Goal: Task Accomplishment & Management: Complete application form

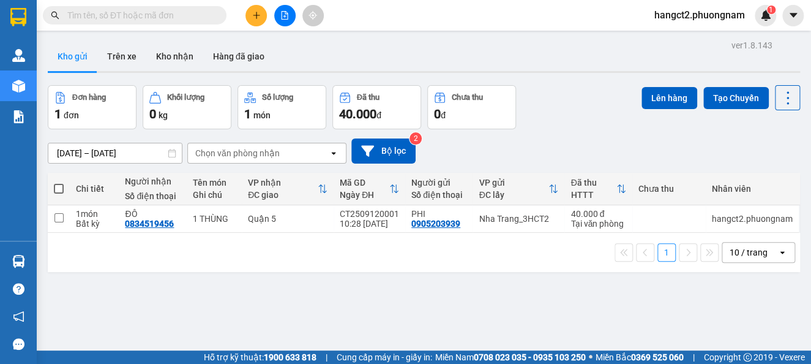
click at [181, 14] on input "text" at bounding box center [139, 15] width 144 height 13
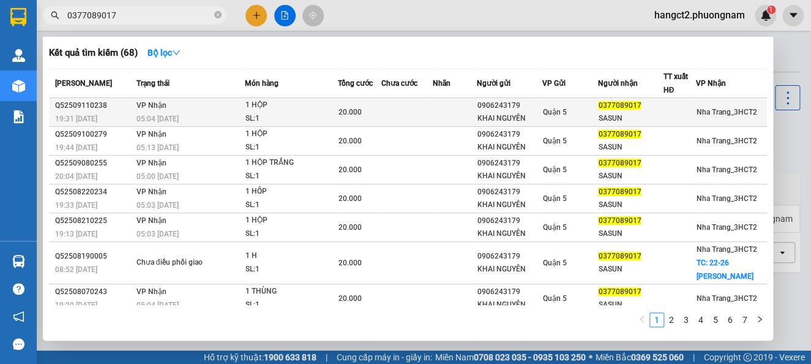
type input "0377089017"
click at [572, 107] on div "Quận 5" at bounding box center [570, 111] width 54 height 13
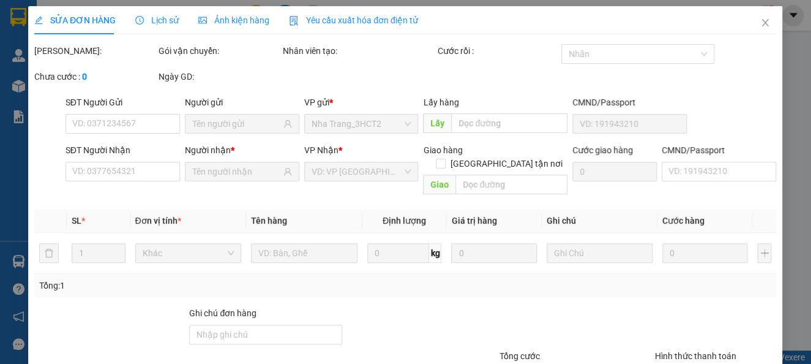
type input "0906243179"
type input "KHAI NGUYÊN"
type input "0377089017"
type input "SASUN"
type input "20.000"
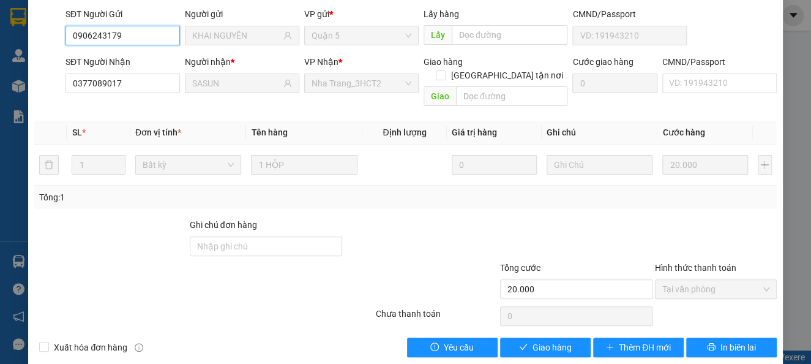
scroll to position [105, 0]
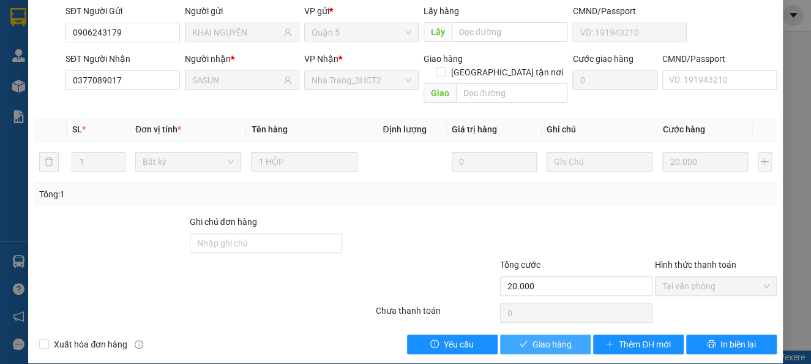
click at [530, 339] on button "Giao hàng" at bounding box center [545, 344] width 91 height 20
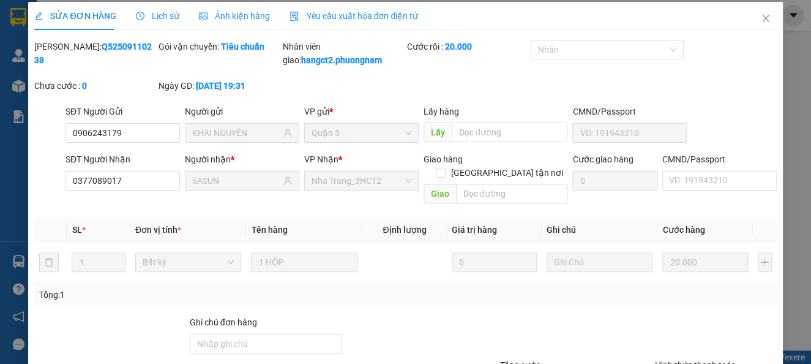
scroll to position [0, 0]
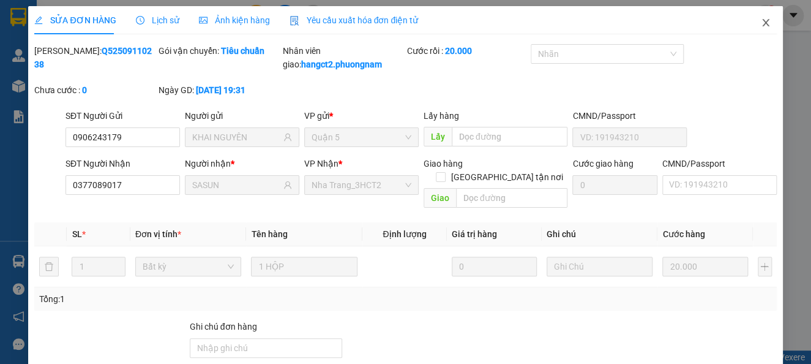
click at [761, 22] on icon "close" at bounding box center [766, 23] width 10 height 10
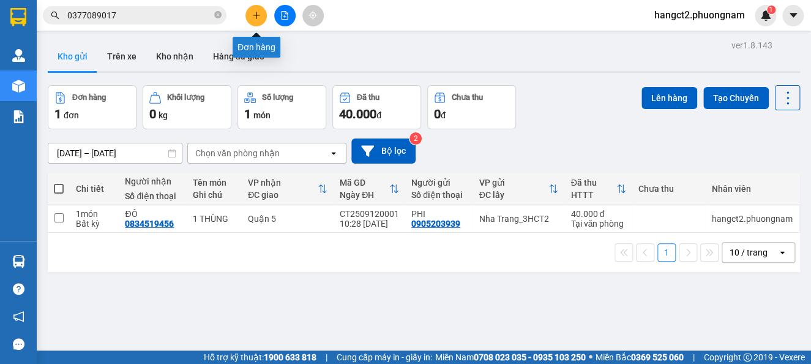
click at [256, 18] on icon "plus" at bounding box center [256, 15] width 1 height 7
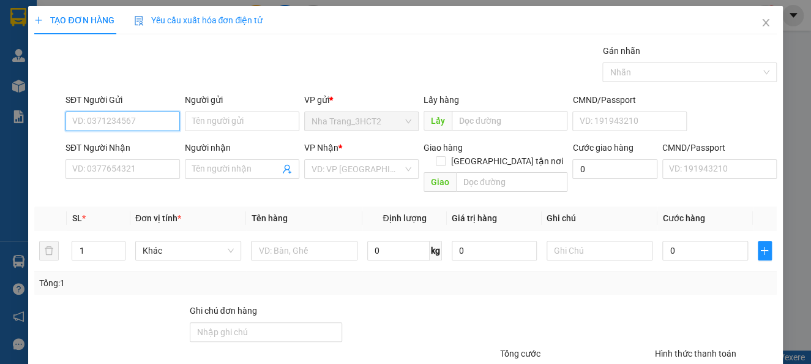
click at [132, 118] on input "SĐT Người Gửi" at bounding box center [123, 121] width 114 height 20
type input "0354844965"
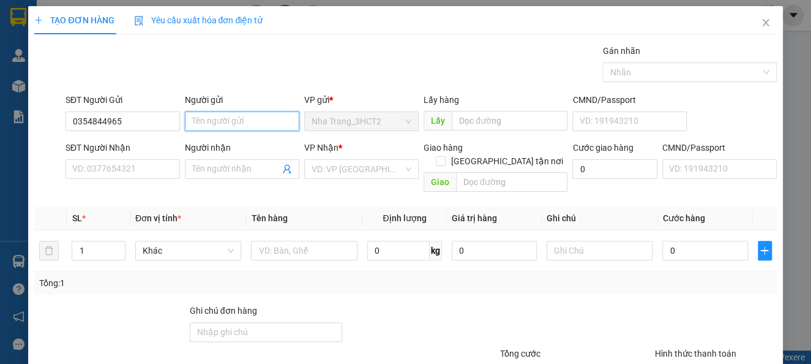
click at [231, 113] on input "Người gửi" at bounding box center [242, 121] width 114 height 20
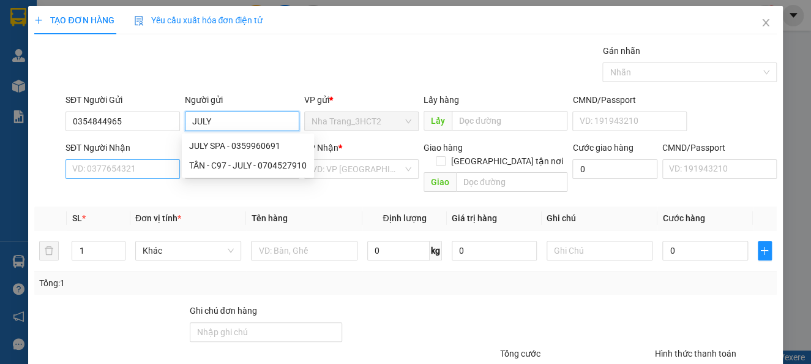
type input "JULY"
click at [107, 167] on input "SĐT Người Nhận" at bounding box center [123, 169] width 114 height 20
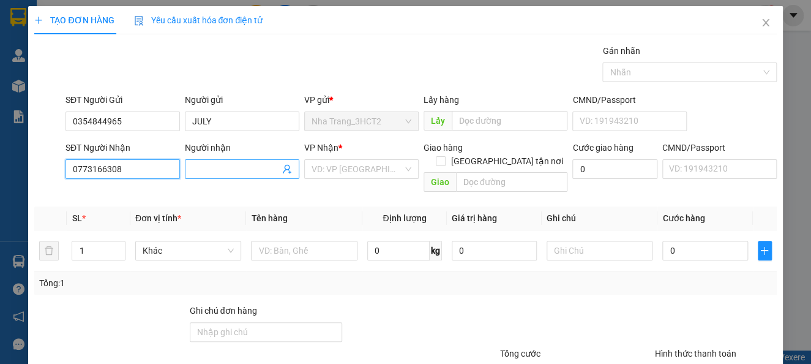
type input "0773166308"
click at [238, 166] on input "Người nhận" at bounding box center [236, 168] width 88 height 13
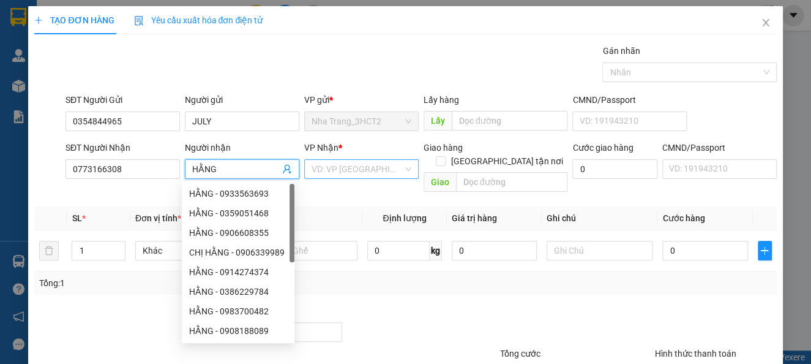
type input "HẰNG"
click at [378, 173] on input "search" at bounding box center [357, 169] width 91 height 18
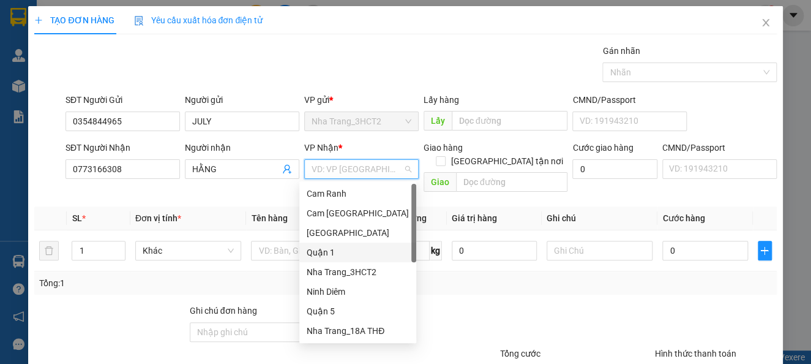
click at [320, 253] on div "Quận 1" at bounding box center [358, 251] width 102 height 13
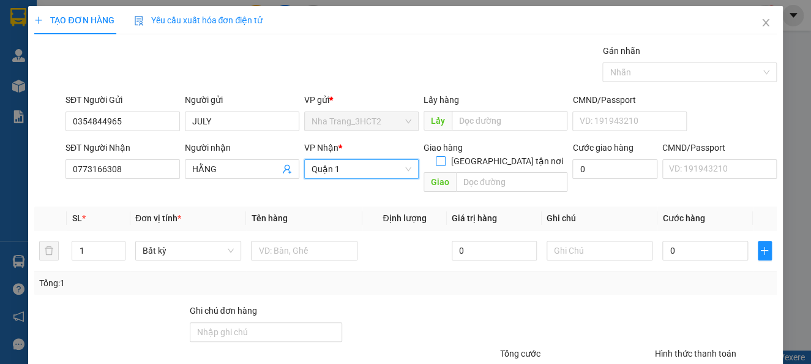
click at [446, 156] on span at bounding box center [441, 161] width 10 height 10
click at [444, 156] on input "[GEOGRAPHIC_DATA] tận nơi" at bounding box center [440, 160] width 9 height 9
checkbox input "true"
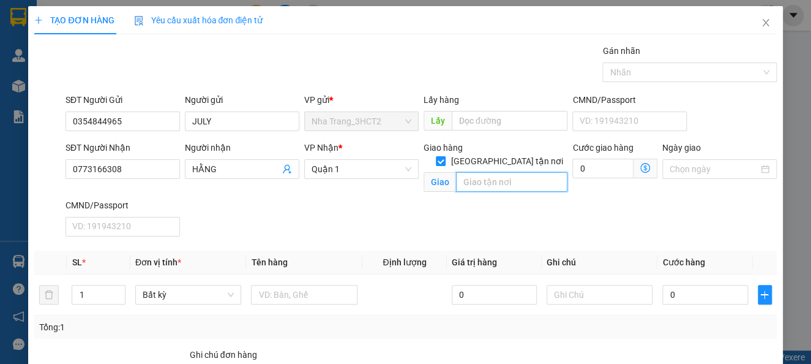
click at [501, 175] on input "text" at bounding box center [512, 182] width 112 height 20
click at [640, 165] on icon "dollar-circle" at bounding box center [645, 168] width 10 height 10
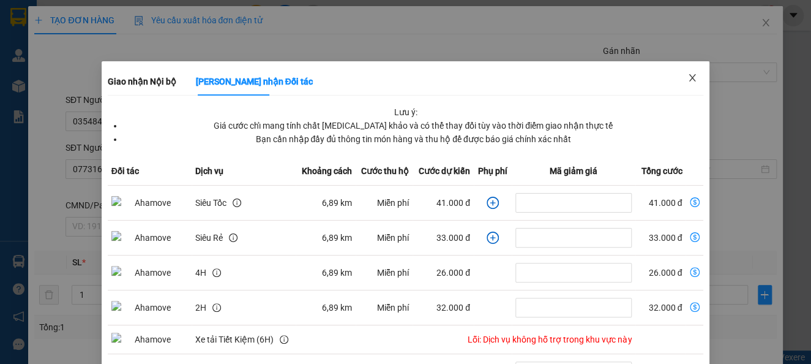
click at [678, 72] on span "Close" at bounding box center [692, 78] width 34 height 34
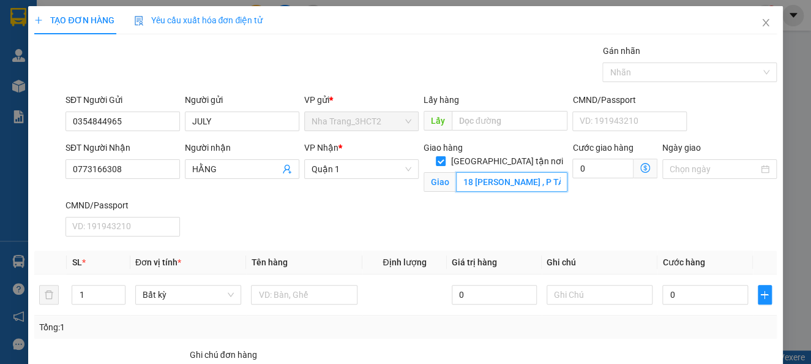
click at [534, 173] on input "18 [PERSON_NAME] , P TÂN PHONG , Q7" at bounding box center [512, 182] width 112 height 20
click at [542, 174] on input "18 [PERSON_NAME] , P TÂN PHONG , Q7" at bounding box center [512, 182] width 112 height 20
click at [539, 172] on input "18 [PERSON_NAME] , P TÂN PHONG , Q7" at bounding box center [512, 182] width 112 height 20
type input "18 [PERSON_NAME] , P TÂN PHONG , Q7 (GTN:60)"
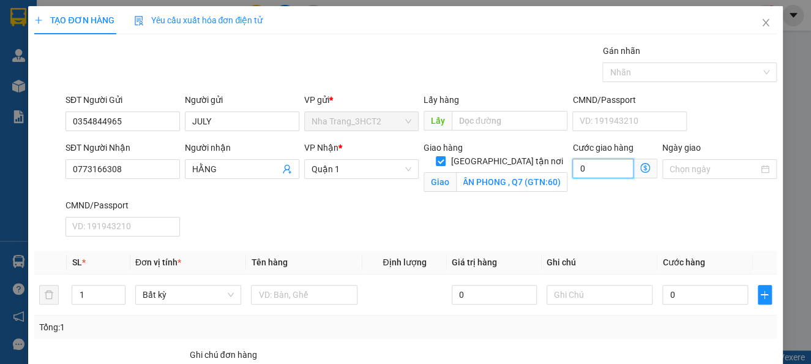
click at [572, 173] on input "0" at bounding box center [602, 169] width 61 height 20
click at [572, 168] on input "0" at bounding box center [602, 169] width 61 height 20
type input "60"
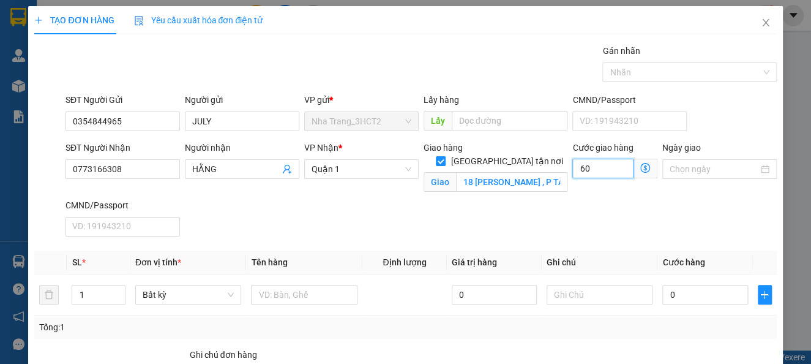
type input "60"
type input "60.000"
click at [584, 243] on div "Transit Pickup Surcharge Ids Transit Deliver Surcharge Ids Transit Deliver Surc…" at bounding box center [405, 265] width 742 height 443
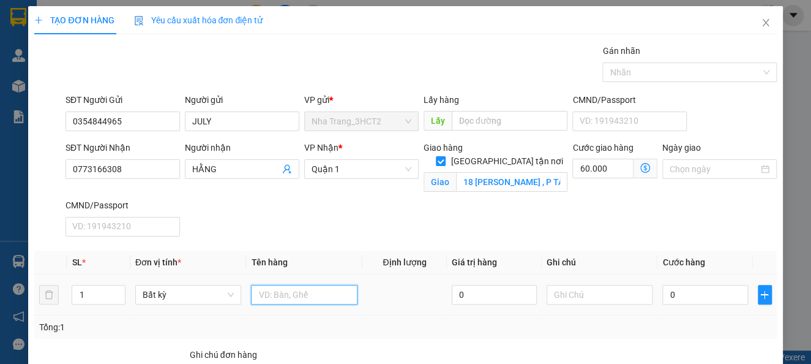
click at [304, 295] on input "text" at bounding box center [304, 295] width 107 height 20
type input "1 T GIẤY"
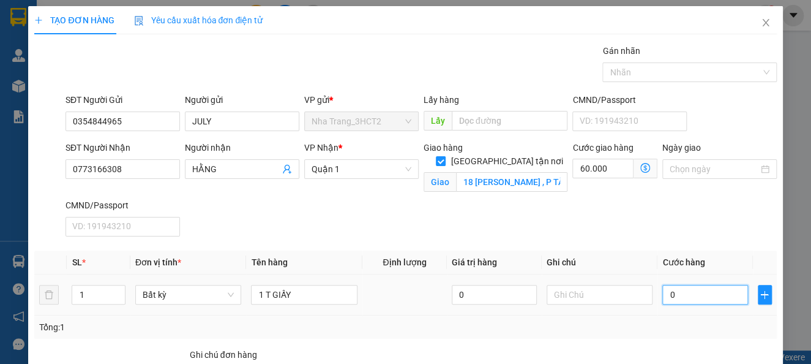
click at [662, 293] on input "0" at bounding box center [704, 295] width 85 height 20
type input "30"
type input "60.030"
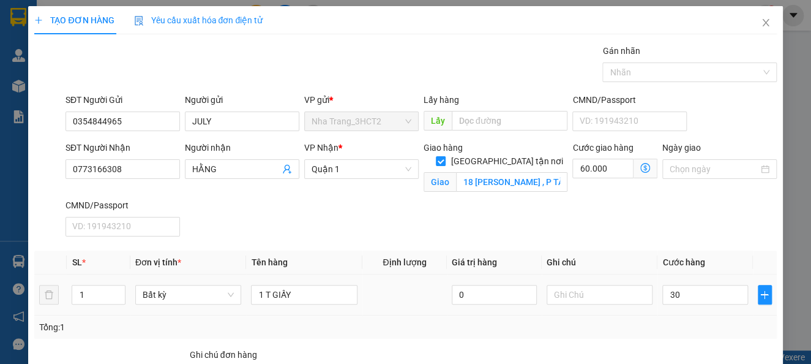
type input "30.000"
type input "90.000"
click at [657, 309] on td "30.000" at bounding box center [704, 294] width 95 height 41
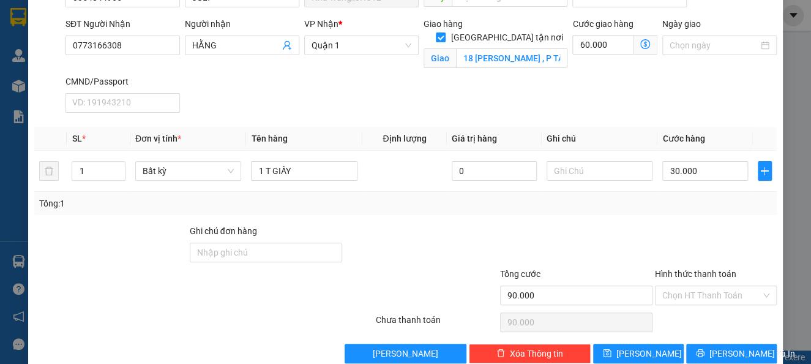
scroll to position [146, 0]
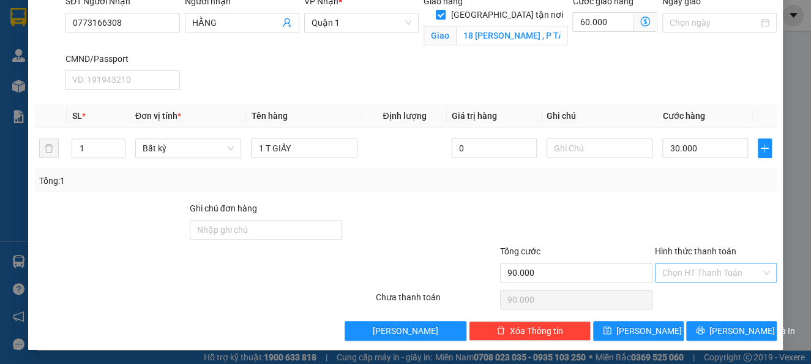
click at [722, 274] on input "Hình thức thanh toán" at bounding box center [711, 272] width 99 height 18
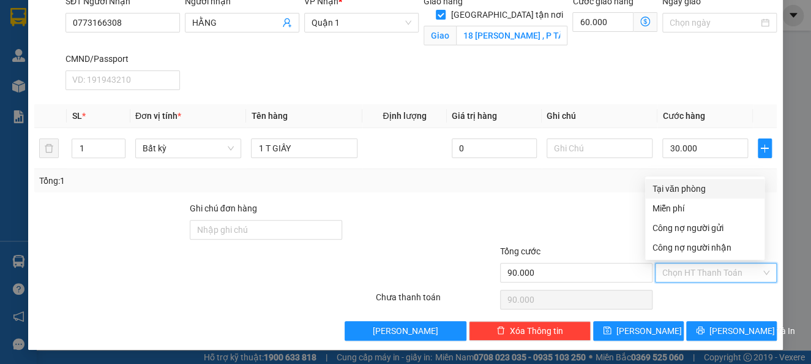
click at [707, 189] on div "Tại văn phòng" at bounding box center [705, 188] width 105 height 13
type input "0"
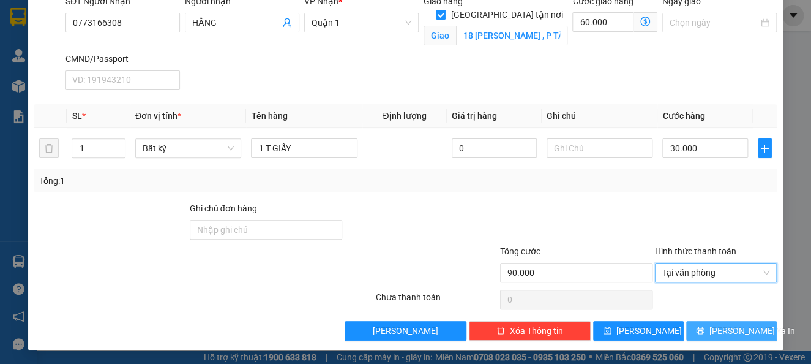
click at [745, 336] on button "[PERSON_NAME] và In" at bounding box center [731, 331] width 91 height 20
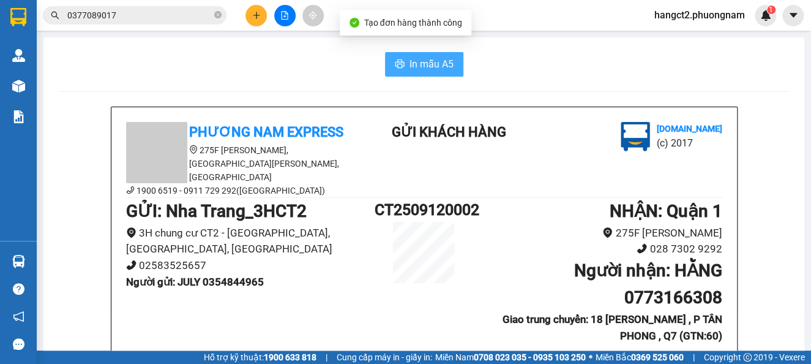
click at [421, 66] on span "In mẫu A5" at bounding box center [432, 63] width 44 height 15
click at [410, 66] on span "In mẫu A5" at bounding box center [432, 63] width 44 height 15
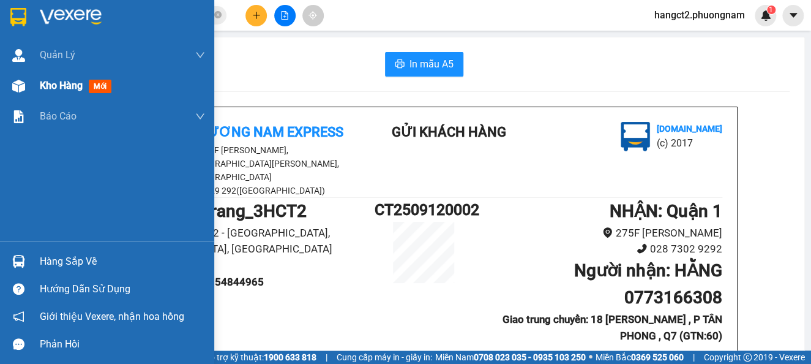
click at [23, 89] on img at bounding box center [18, 86] width 13 height 13
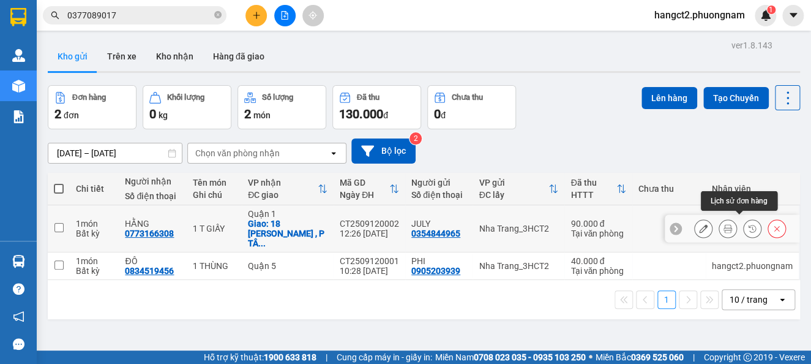
click at [724, 224] on icon at bounding box center [728, 228] width 9 height 9
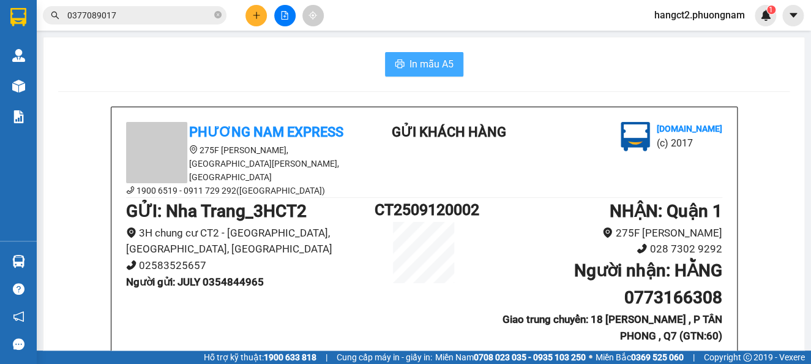
click at [444, 67] on span "In mẫu A5" at bounding box center [432, 63] width 44 height 15
